Goal: Task Accomplishment & Management: Manage account settings

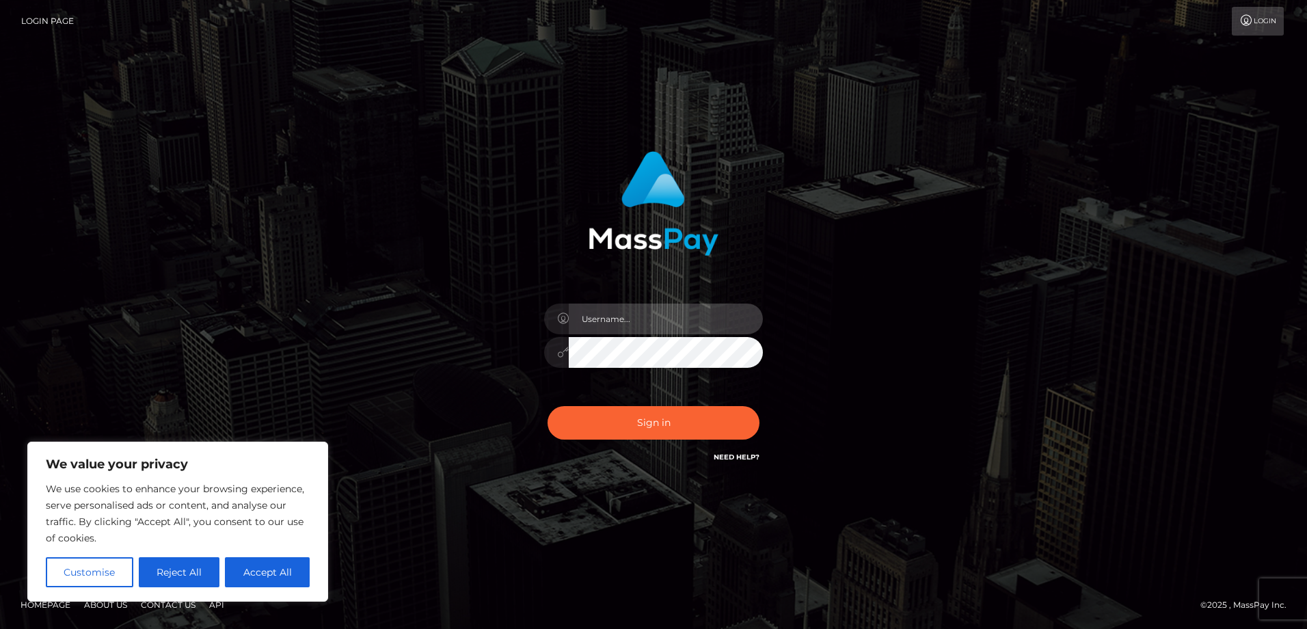
click at [634, 327] on input "text" at bounding box center [666, 319] width 194 height 31
type input "[EMAIL_ADDRESS][DOMAIN_NAME]"
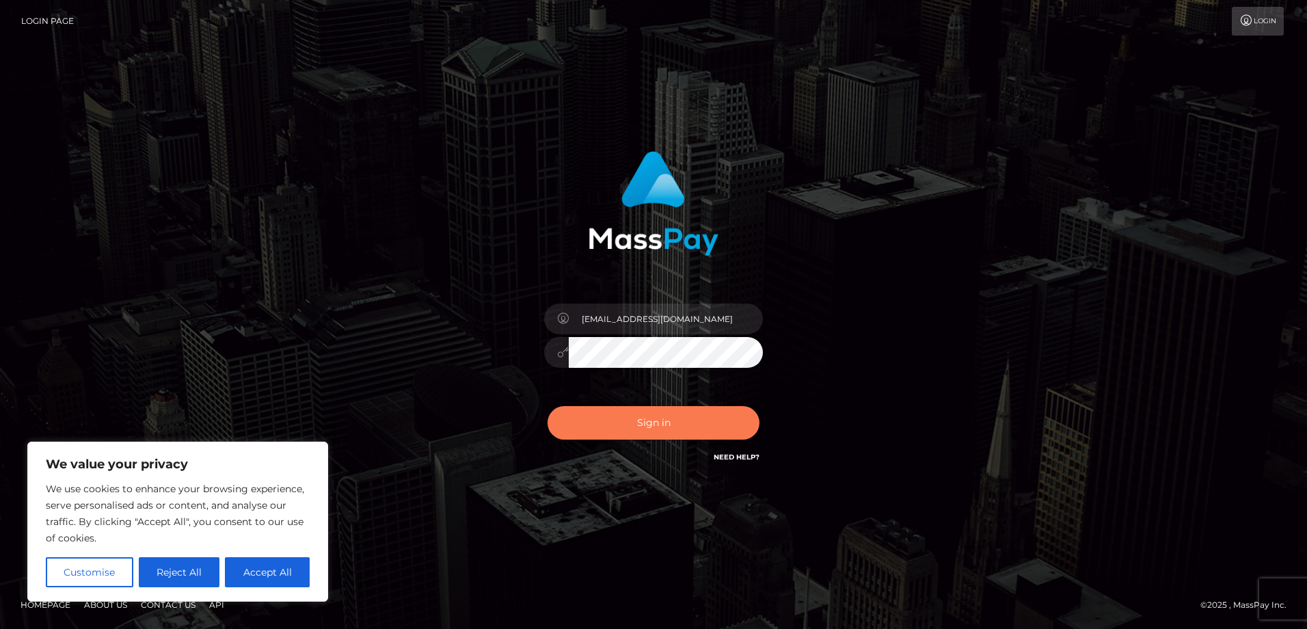
click at [625, 422] on button "Sign in" at bounding box center [654, 423] width 212 height 34
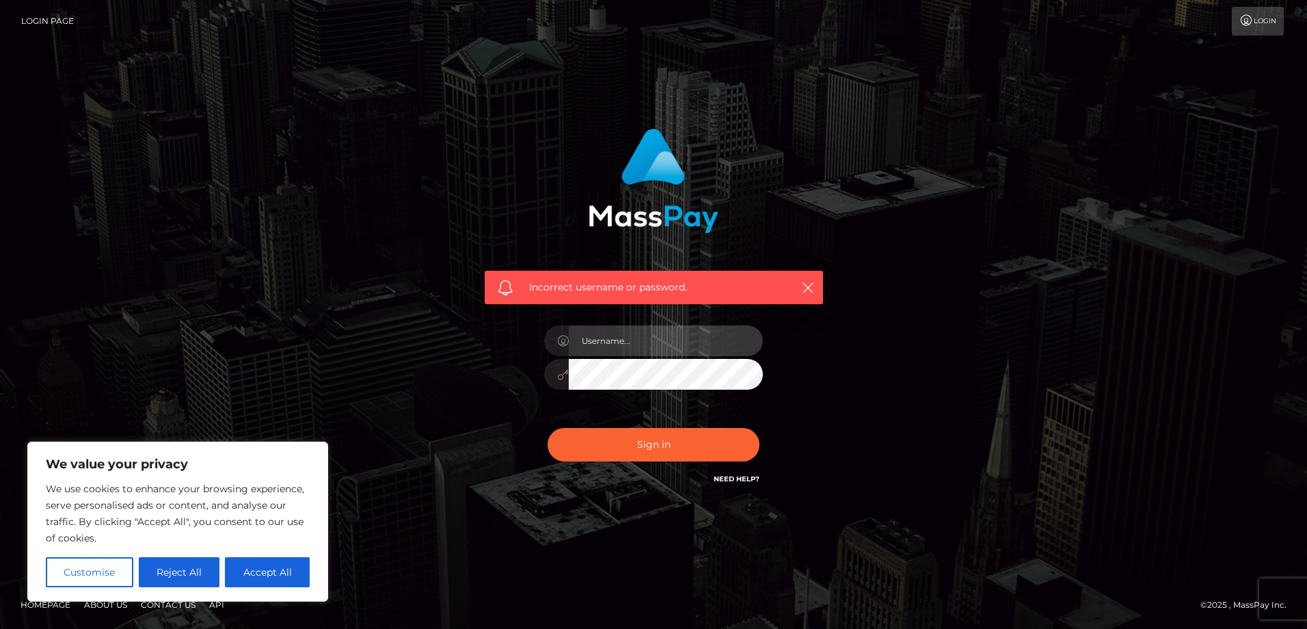
click at [629, 351] on input "text" at bounding box center [666, 340] width 194 height 31
type input "[EMAIL_ADDRESS][DOMAIN_NAME]"
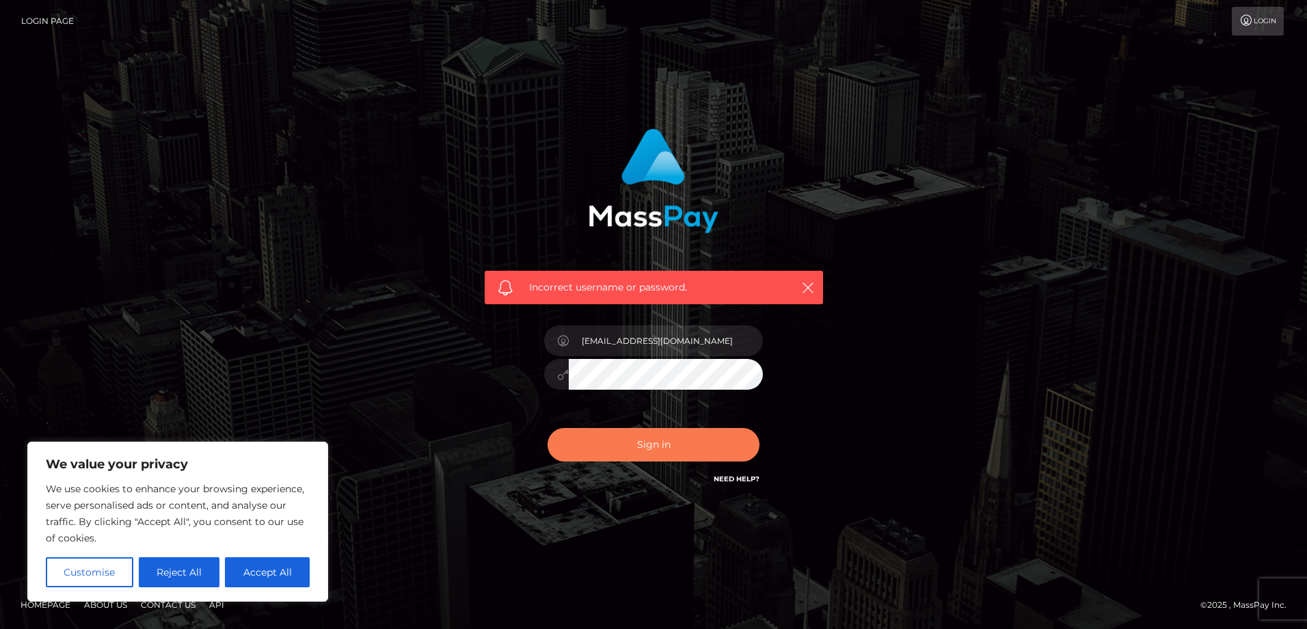
click at [637, 439] on button "Sign in" at bounding box center [654, 445] width 212 height 34
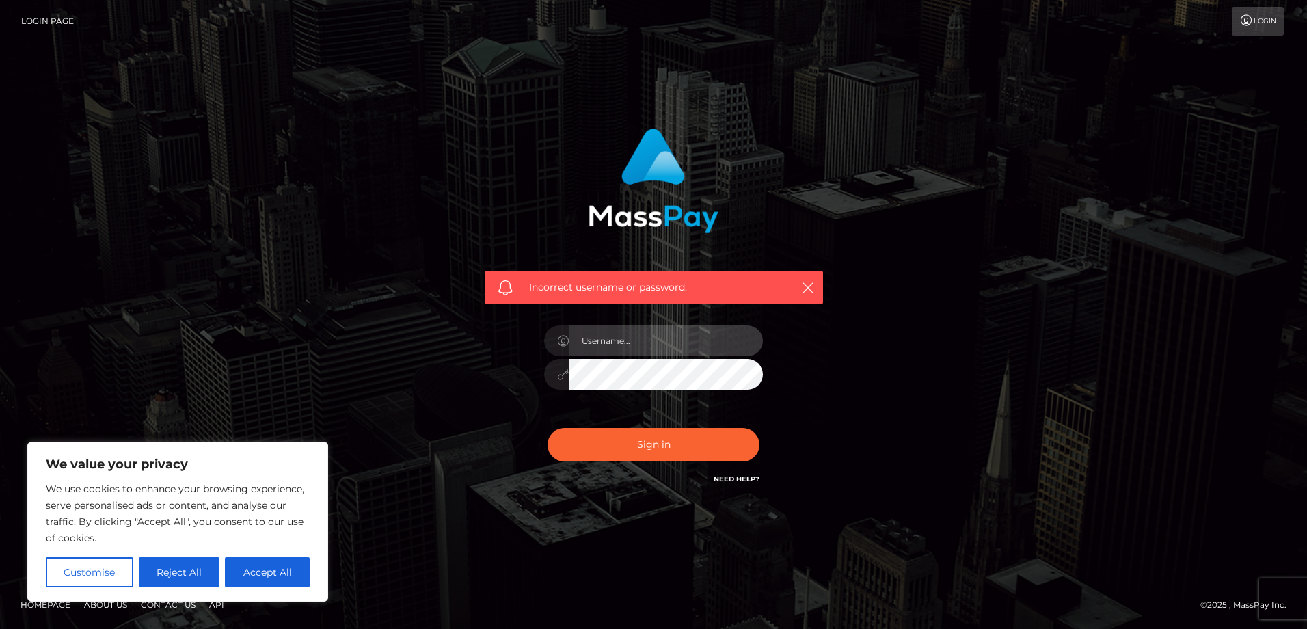
click at [643, 338] on input "text" at bounding box center [666, 340] width 194 height 31
click at [633, 351] on input "1989-11-27" at bounding box center [666, 340] width 194 height 31
type input "[EMAIL_ADDRESS][DOMAIN_NAME]"
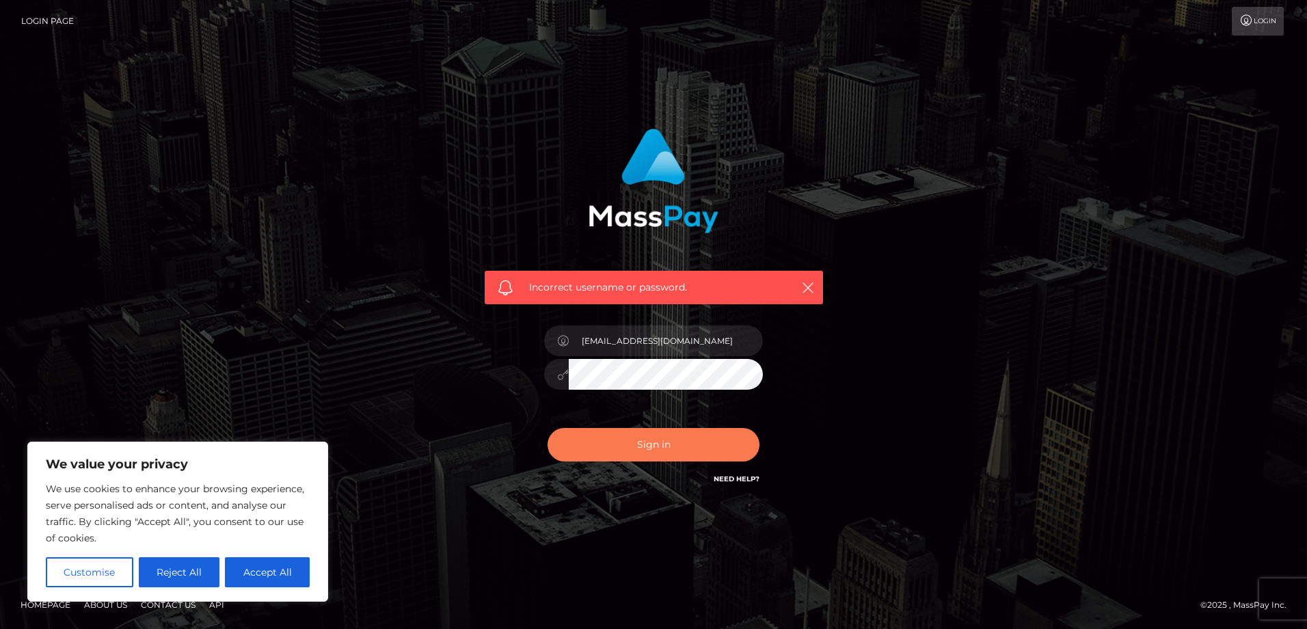
click at [636, 442] on button "Sign in" at bounding box center [654, 445] width 212 height 34
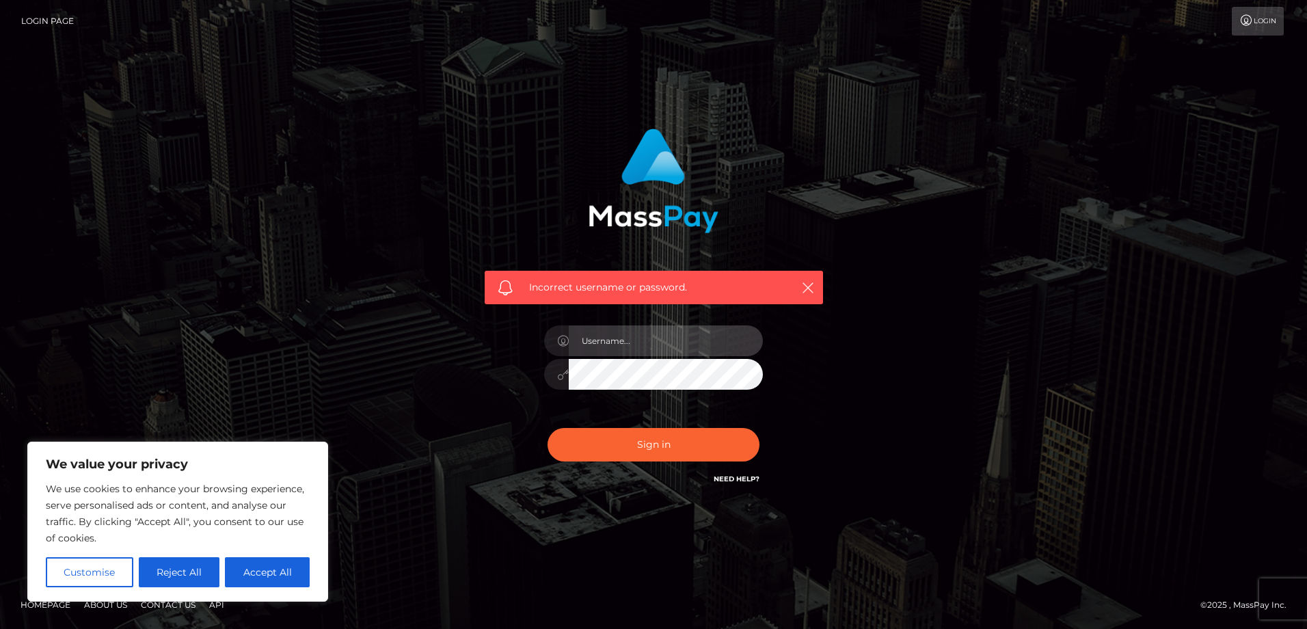
click at [634, 338] on input "text" at bounding box center [666, 340] width 194 height 31
type input "[EMAIL_ADDRESS][DOMAIN_NAME]"
click at [548, 428] on button "Sign in" at bounding box center [654, 445] width 212 height 34
click at [293, 576] on button "Accept All" at bounding box center [267, 572] width 85 height 30
checkbox input "true"
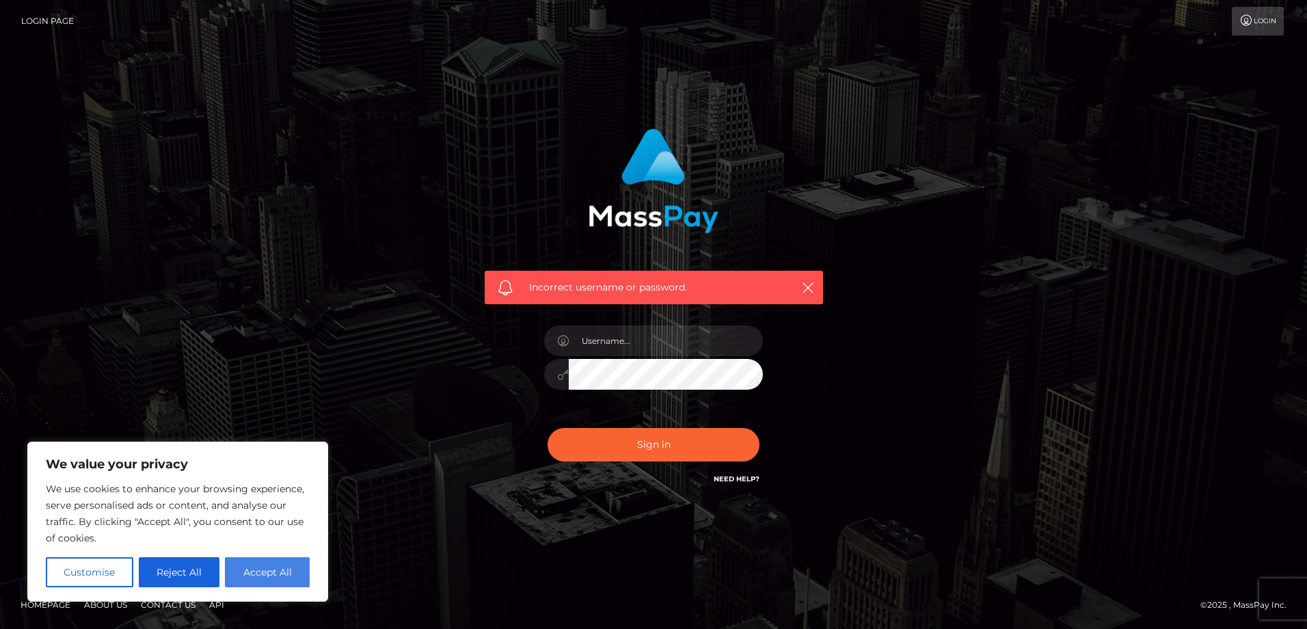
checkbox input "true"
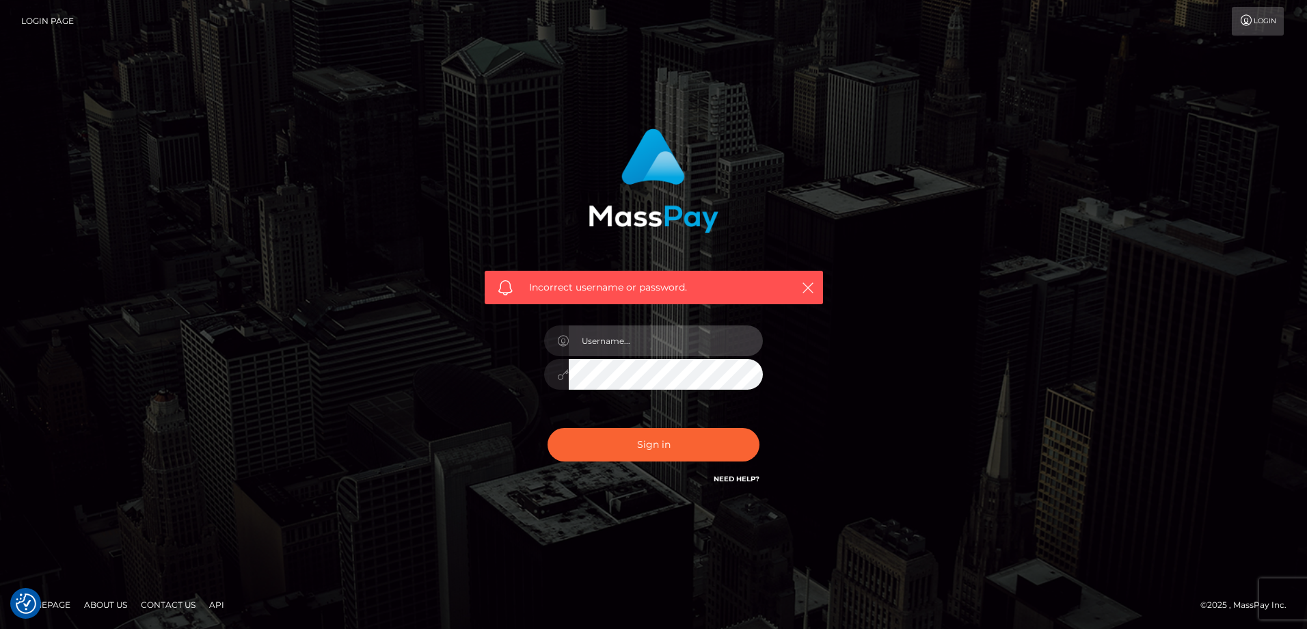
click at [650, 343] on input "text" at bounding box center [666, 340] width 194 height 31
type input "[EMAIL_ADDRESS][DOMAIN_NAME]"
click at [548, 428] on button "Sign in" at bounding box center [654, 445] width 212 height 34
click at [657, 338] on input "text" at bounding box center [666, 340] width 194 height 31
type input "[EMAIL_ADDRESS][DOMAIN_NAME]"
